Goal: Transaction & Acquisition: Purchase product/service

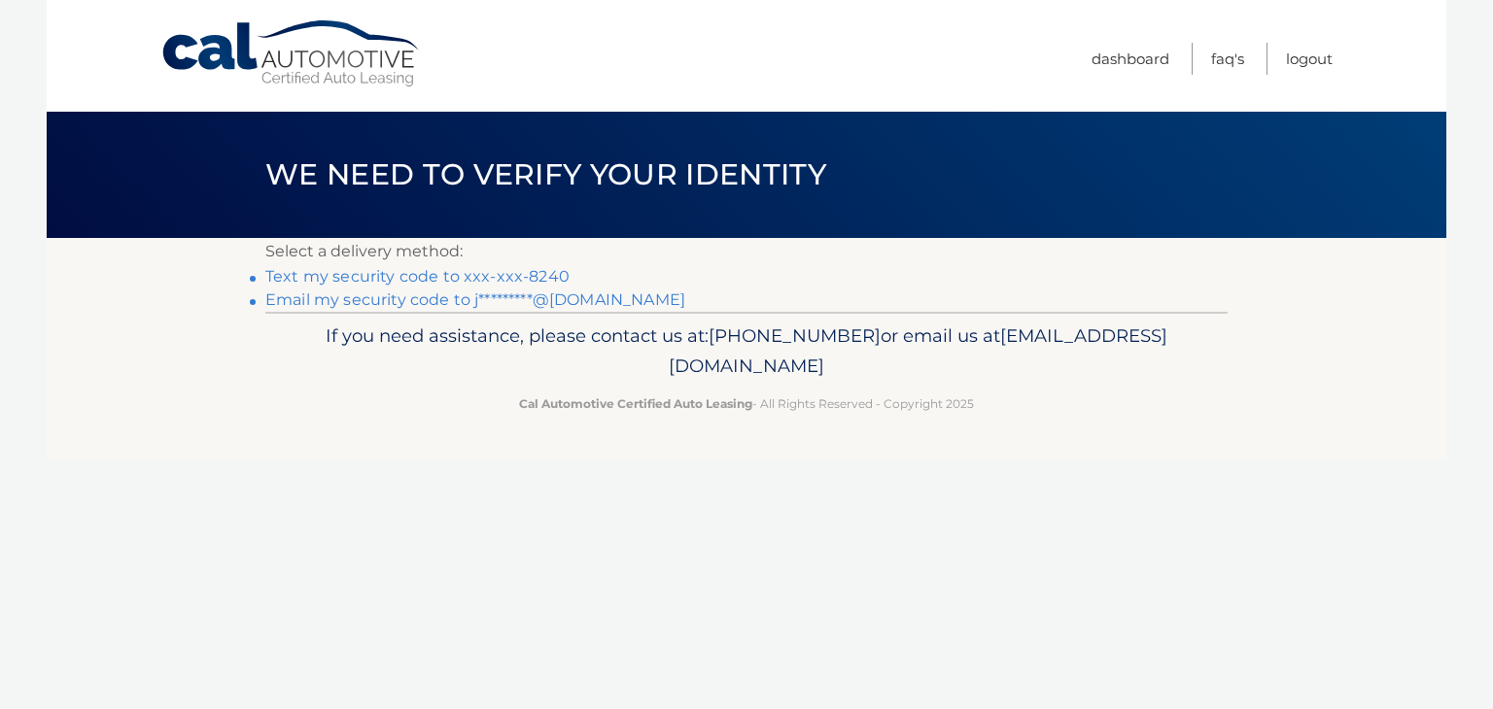
click at [344, 282] on link "Text my security code to xxx-xxx-8240" at bounding box center [417, 276] width 304 height 18
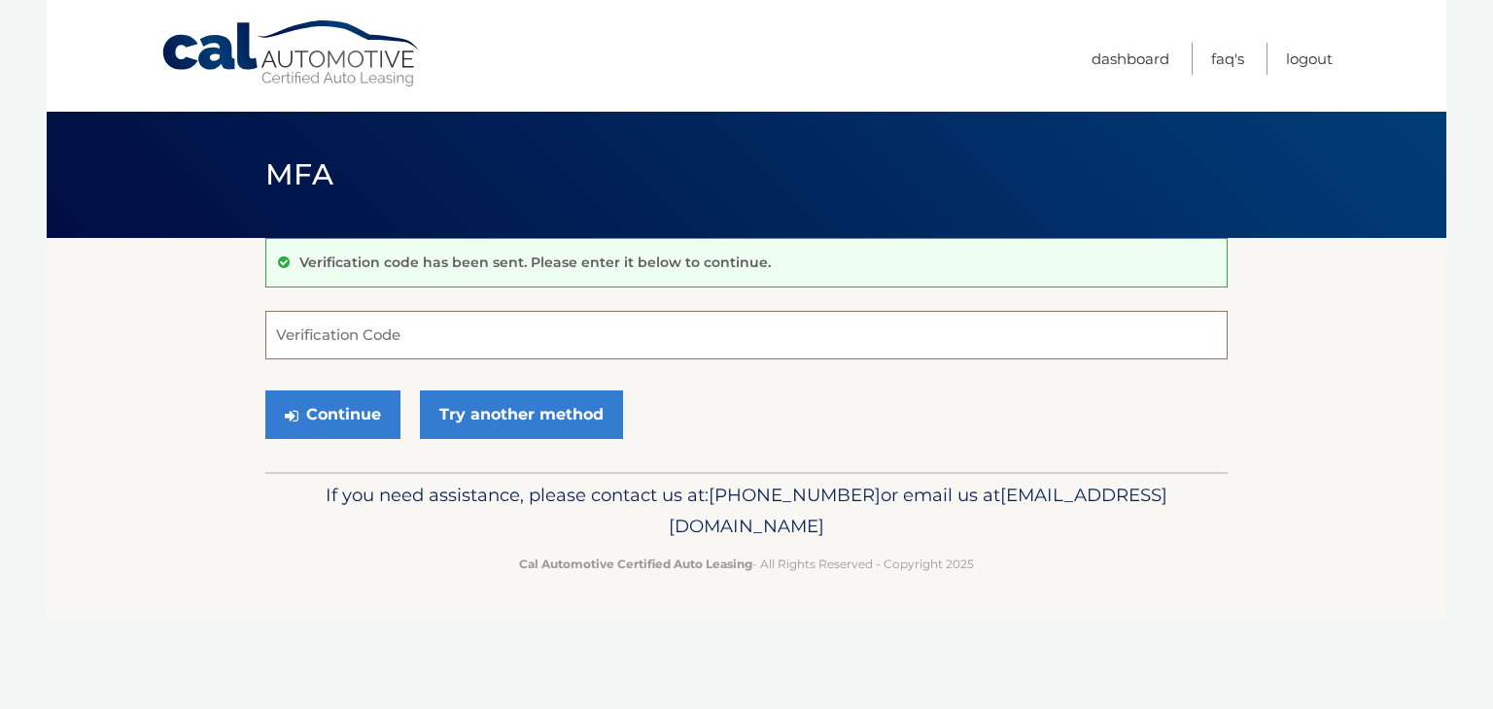
click at [365, 328] on input "Verification Code" at bounding box center [746, 335] width 962 height 49
type input "748841"
click at [381, 415] on button "Continue" at bounding box center [332, 415] width 135 height 49
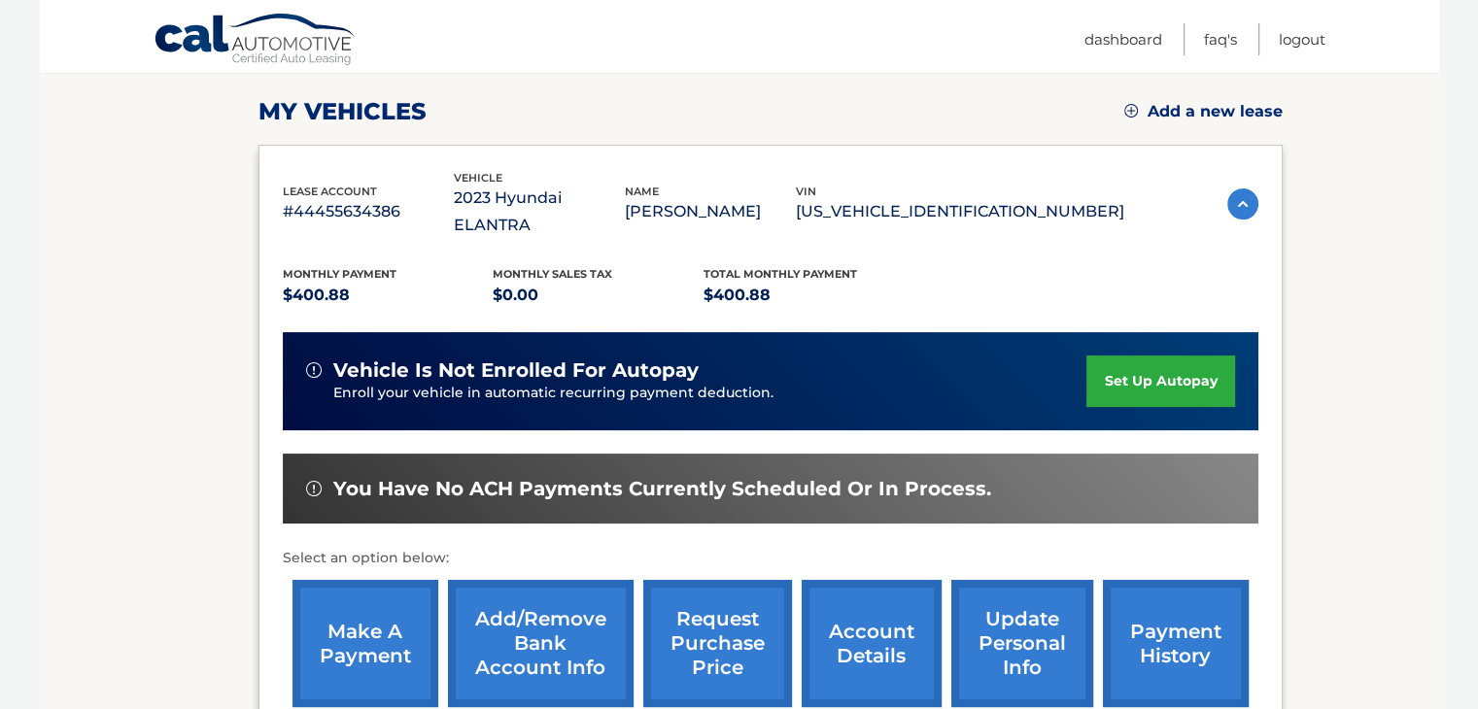
scroll to position [292, 0]
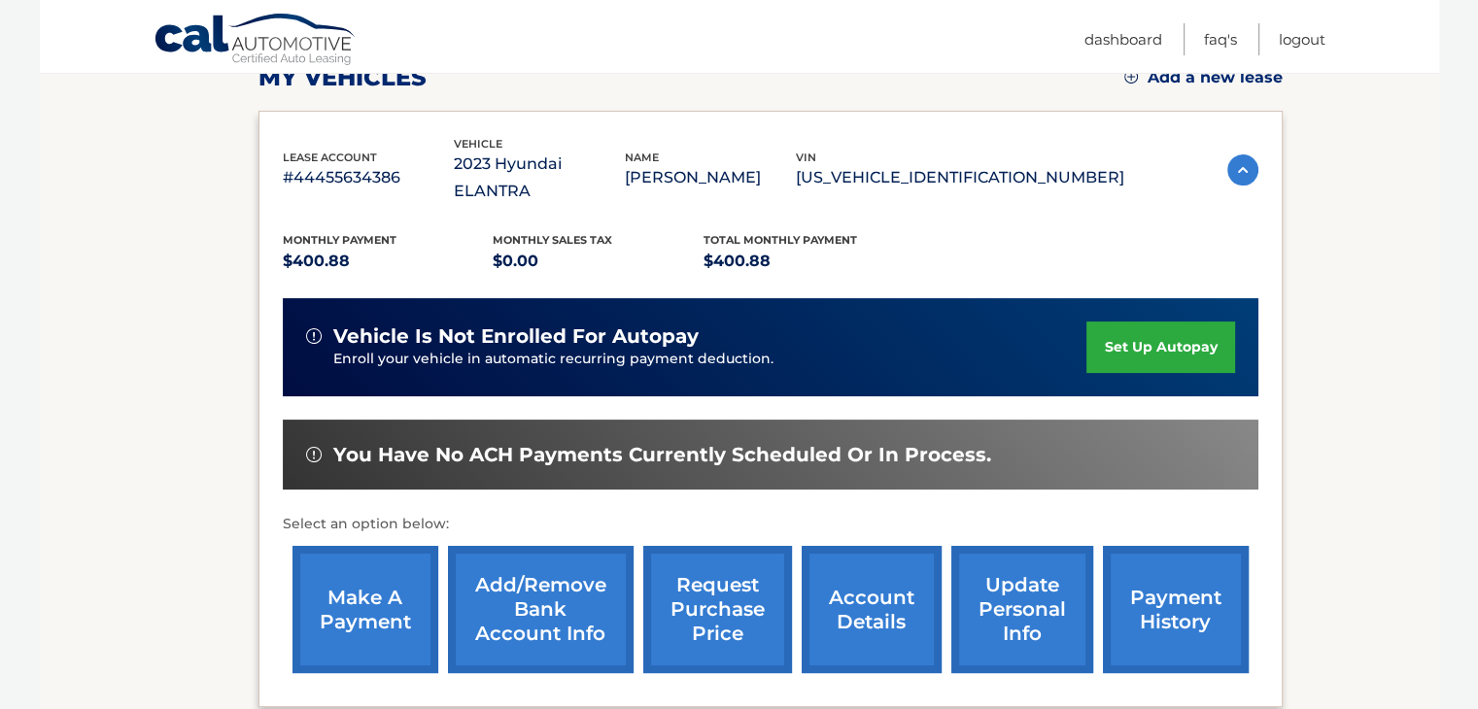
click at [336, 602] on link "make a payment" at bounding box center [366, 609] width 146 height 127
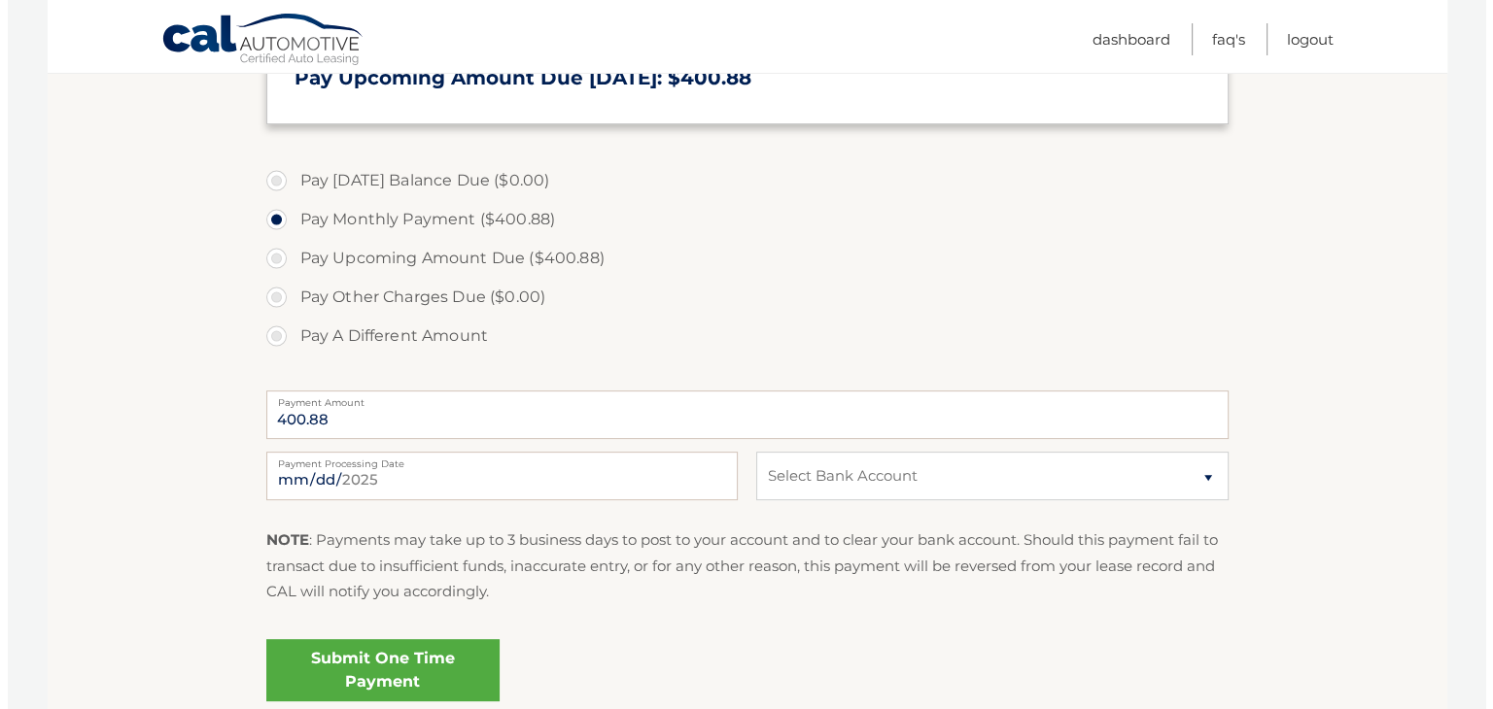
scroll to position [583, 0]
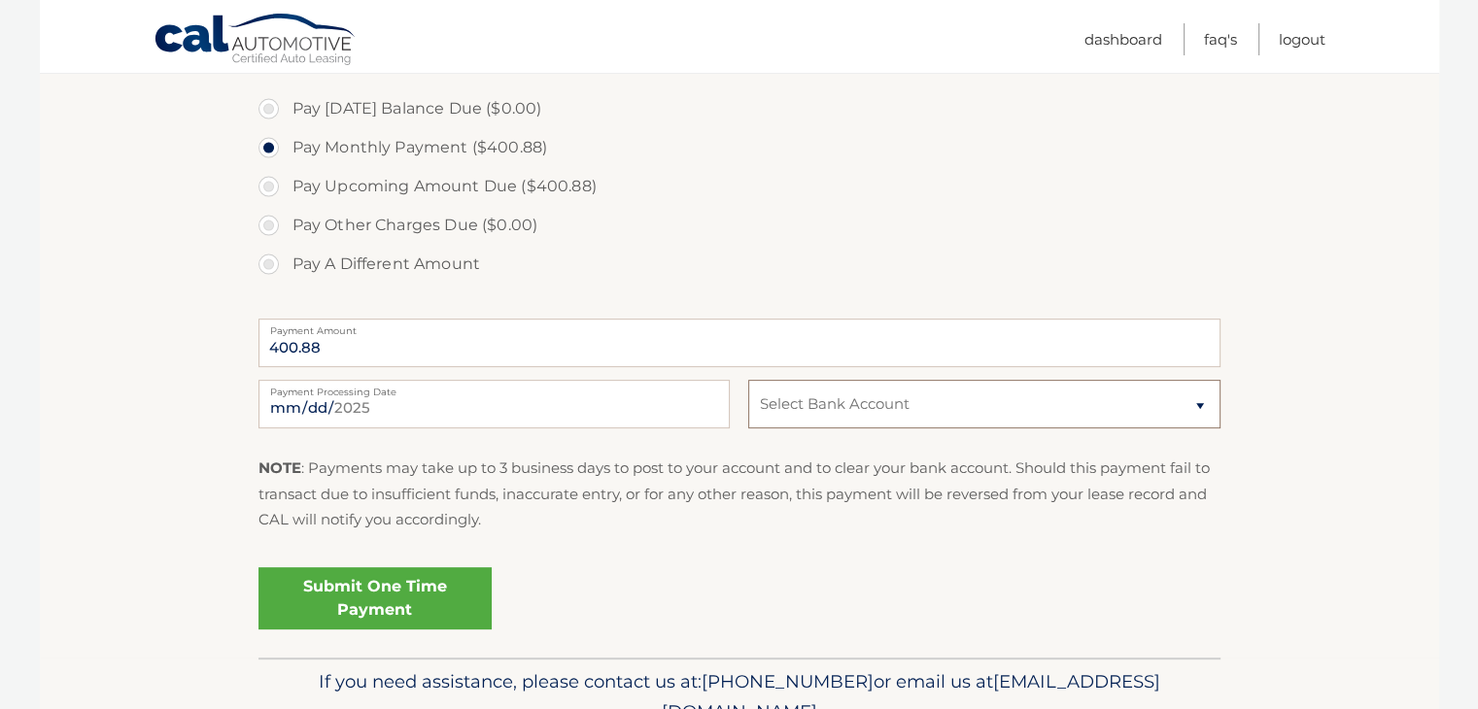
click at [985, 414] on select "Select Bank Account Checking NAVY FEDERAL CREDIT UNION *****7634 Checking TD BA…" at bounding box center [983, 404] width 471 height 49
select select "ZDlmYjNlYWEtZDgwMy00ZmU1LTk3MmItOGY0YjRjYTJmZTdk"
click at [748, 380] on select "Select Bank Account Checking NAVY FEDERAL CREDIT UNION *****7634 Checking TD BA…" at bounding box center [983, 404] width 471 height 49
click at [403, 601] on link "Submit One Time Payment" at bounding box center [375, 599] width 233 height 62
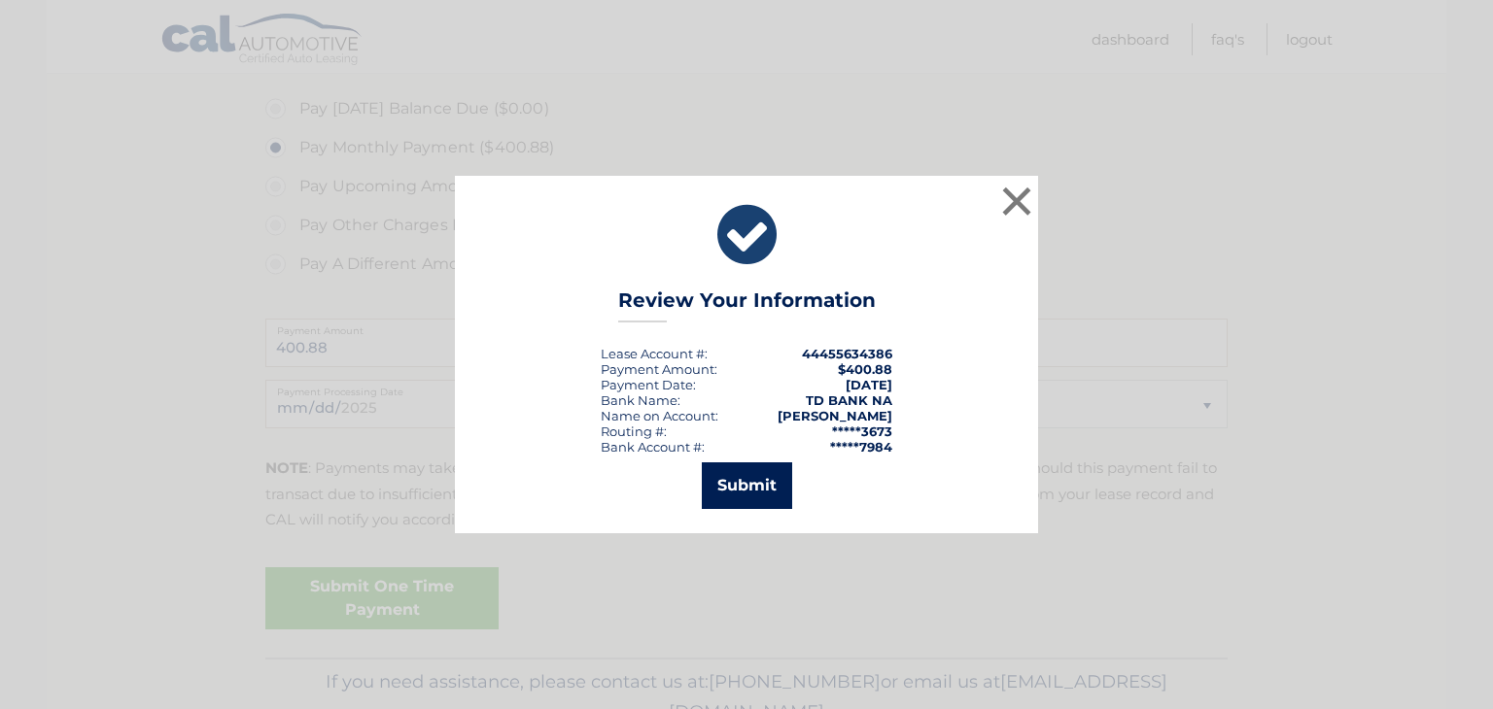
click at [770, 486] on button "Submit" at bounding box center [747, 486] width 90 height 47
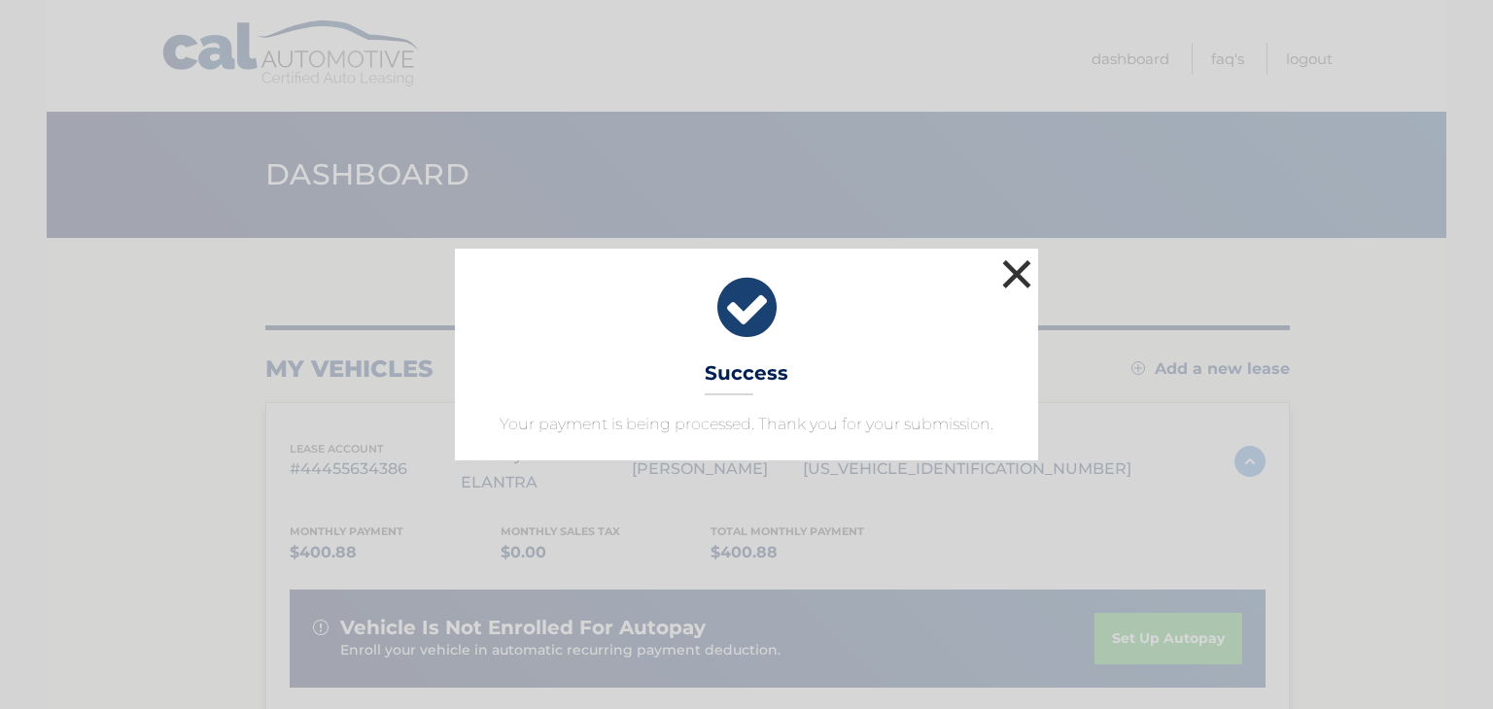
click at [1003, 271] on button "×" at bounding box center [1016, 274] width 39 height 39
